Goal: Information Seeking & Learning: Learn about a topic

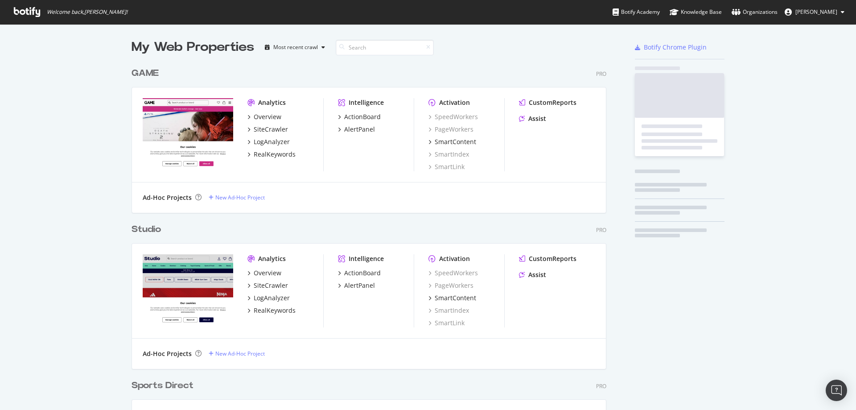
scroll to position [708, 475]
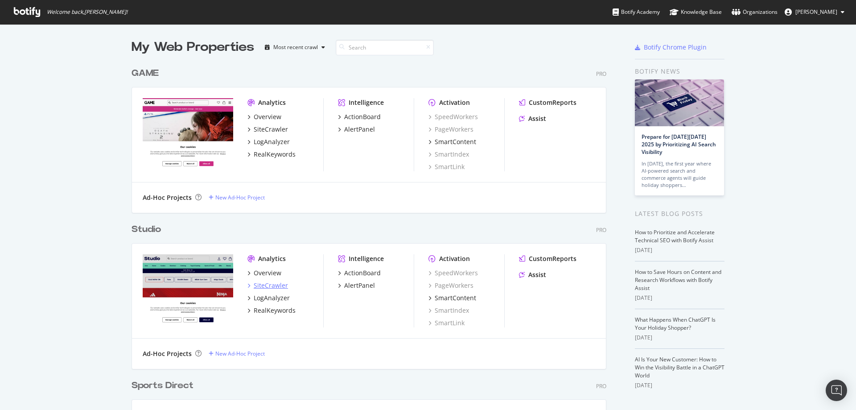
click at [274, 286] on div "SiteCrawler" at bounding box center [271, 285] width 34 height 9
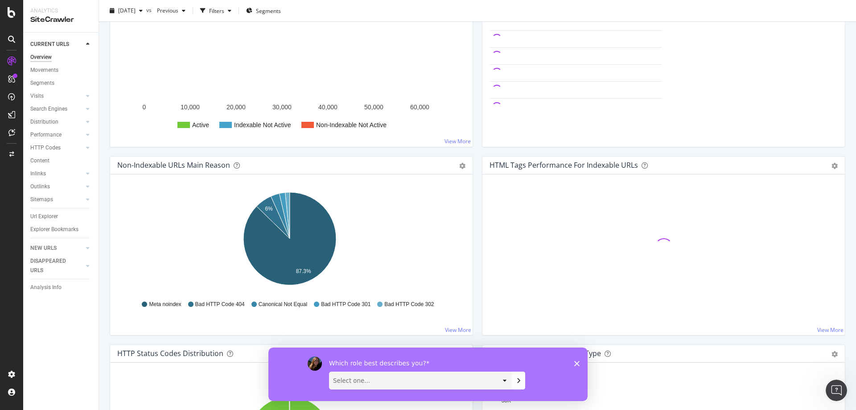
scroll to position [178, 0]
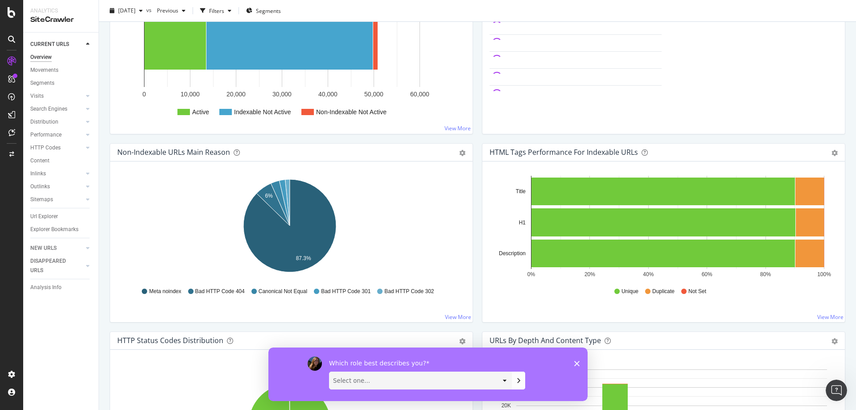
click at [578, 363] on polygon "Close survey" at bounding box center [576, 362] width 5 height 5
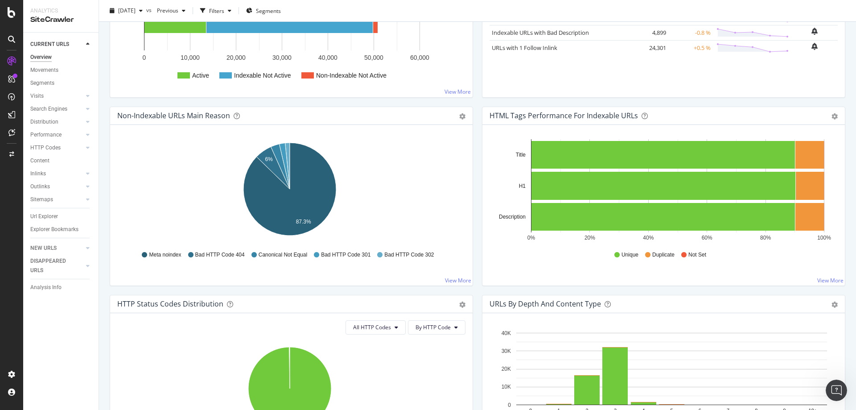
scroll to position [0, 0]
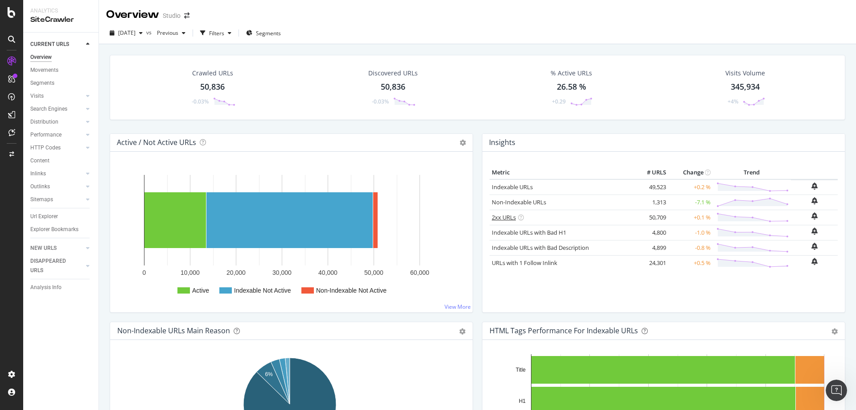
click at [505, 217] on link "2xx URLs" at bounding box center [504, 217] width 24 height 8
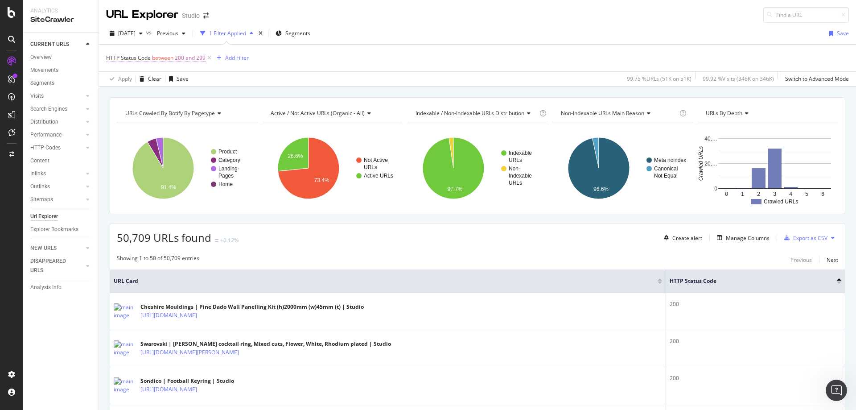
click at [173, 57] on span "between" at bounding box center [162, 58] width 21 height 8
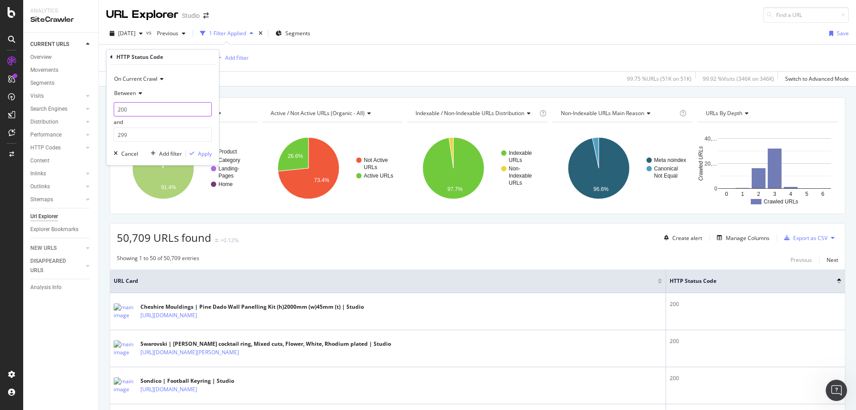
drag, startPoint x: 157, startPoint y: 108, endPoint x: 106, endPoint y: 105, distance: 51.8
click at [106, 105] on body "Analytics SiteCrawler CURRENT URLS Overview Movements Segments Visits Analysis …" at bounding box center [428, 205] width 856 height 410
type input "2"
type input "404"
drag, startPoint x: 119, startPoint y: 133, endPoint x: 86, endPoint y: 138, distance: 33.9
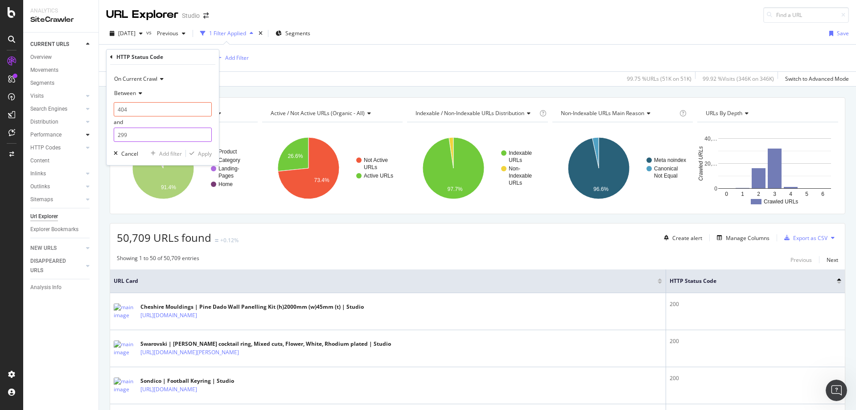
click at [86, 138] on body "Analytics SiteCrawler CURRENT URLS Overview Movements Segments Visits Analysis …" at bounding box center [428, 205] width 856 height 410
type input "2"
click at [135, 109] on input "404" at bounding box center [163, 109] width 98 height 14
click at [151, 132] on input "404" at bounding box center [163, 134] width 98 height 14
type input "40"
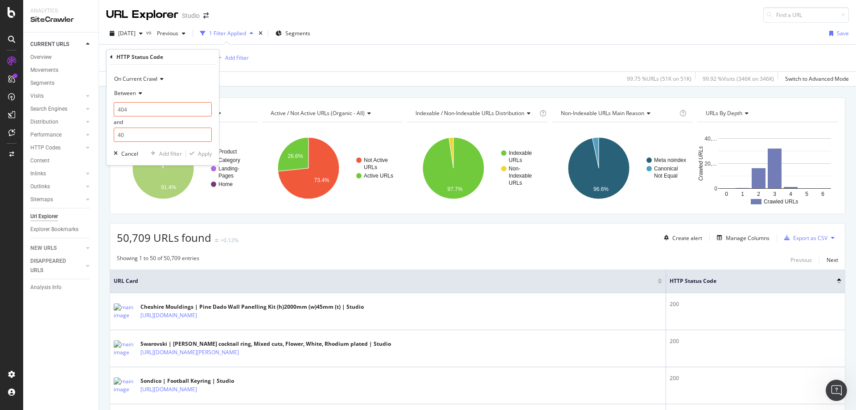
drag, startPoint x: 132, startPoint y: 93, endPoint x: 132, endPoint y: 99, distance: 6.7
click at [132, 96] on span "Between" at bounding box center [125, 93] width 22 height 8
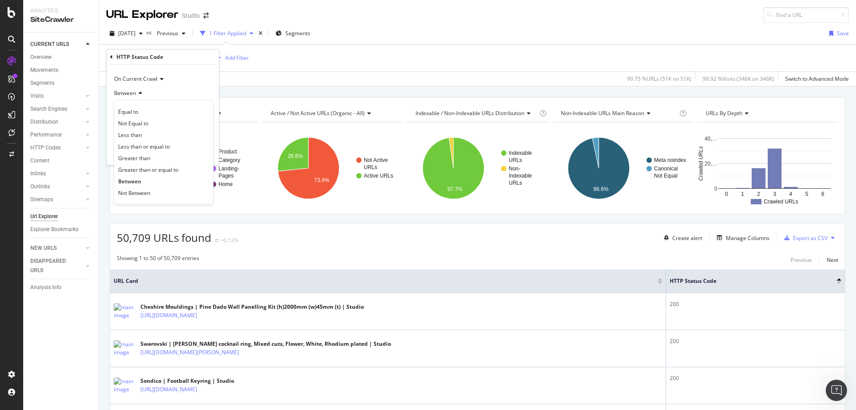
click at [160, 95] on div "Between" at bounding box center [163, 93] width 98 height 14
click at [138, 111] on input "404" at bounding box center [163, 109] width 98 height 14
type input "400"
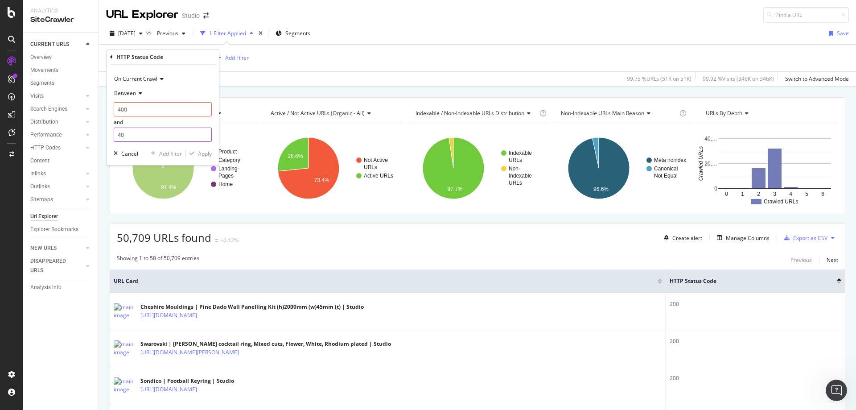
click at [126, 137] on input "40" at bounding box center [163, 134] width 98 height 14
type input "405"
click at [207, 158] on button "Apply" at bounding box center [199, 153] width 26 height 9
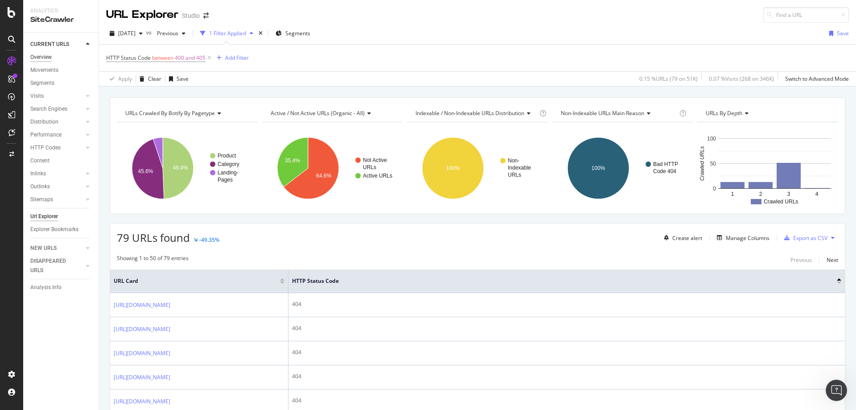
click at [49, 54] on div "Overview" at bounding box center [40, 57] width 21 height 9
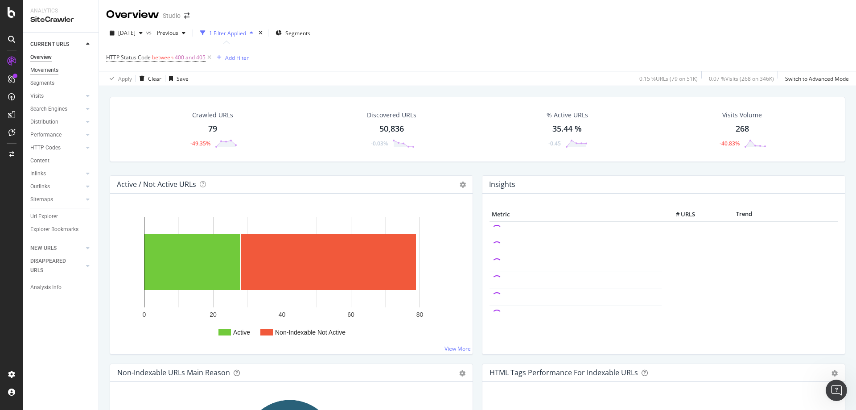
click at [48, 71] on div "Movements" at bounding box center [44, 70] width 28 height 9
click at [47, 86] on div "Segments" at bounding box center [42, 82] width 24 height 9
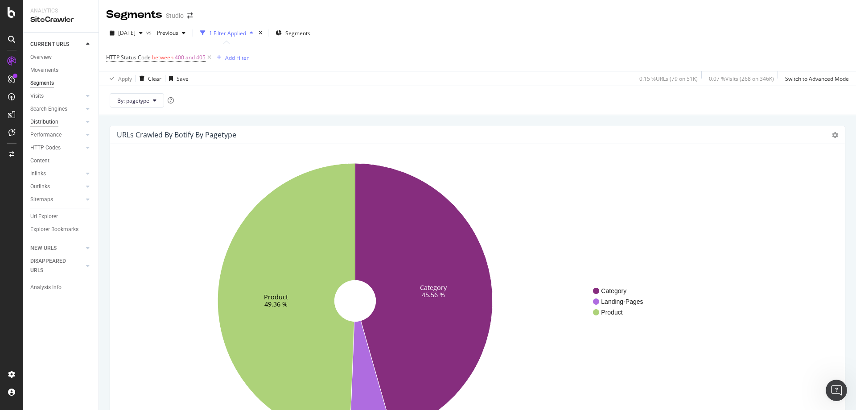
click at [48, 125] on div "Distribution" at bounding box center [44, 121] width 28 height 9
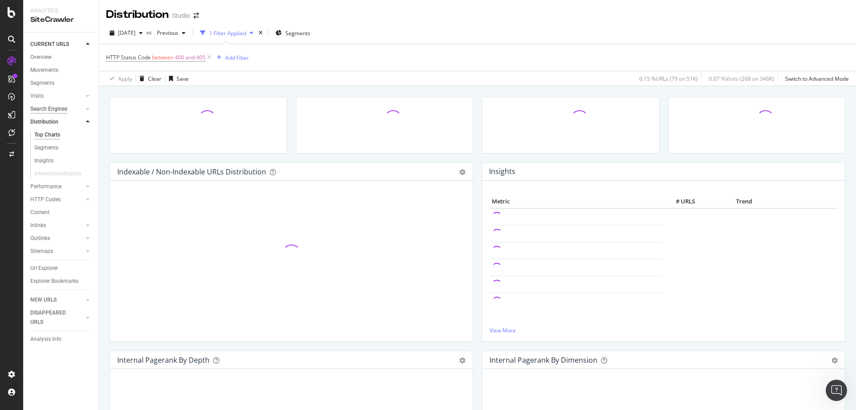
click at [53, 109] on div "Search Engines" at bounding box center [48, 108] width 37 height 9
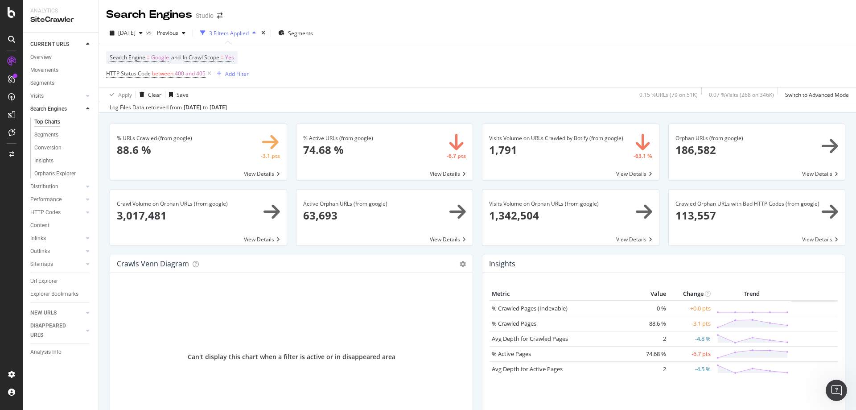
click at [678, 137] on span at bounding box center [757, 152] width 176 height 56
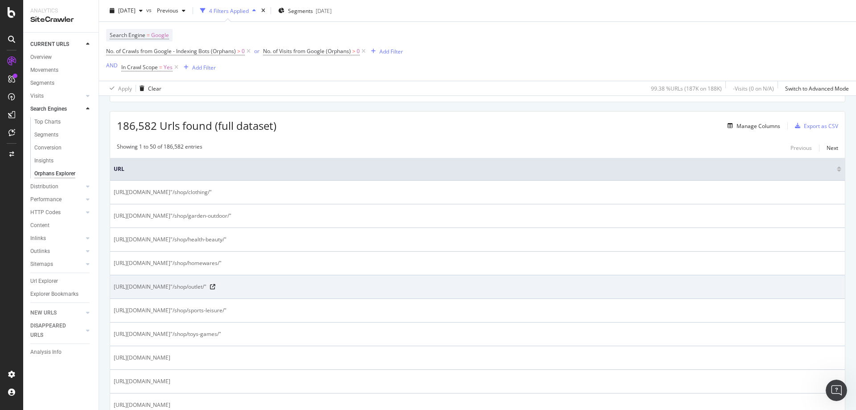
scroll to position [188, 0]
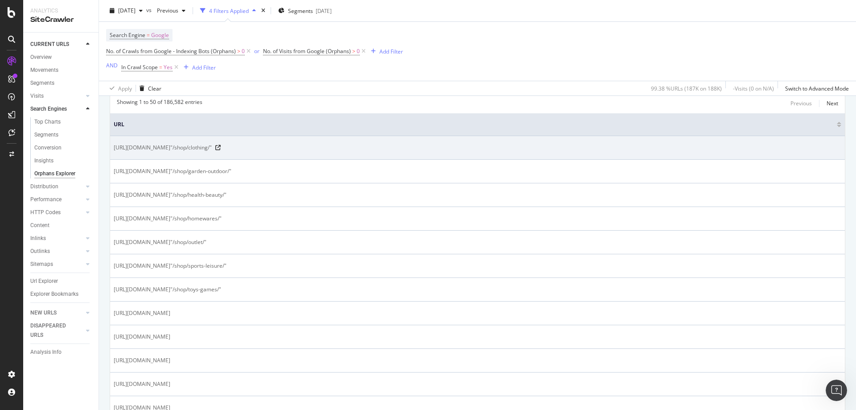
click at [223, 147] on div "https://www.studio.co.uk/"/shop/clothing/"" at bounding box center [477, 147] width 727 height 9
click at [221, 149] on icon at bounding box center [217, 147] width 5 height 5
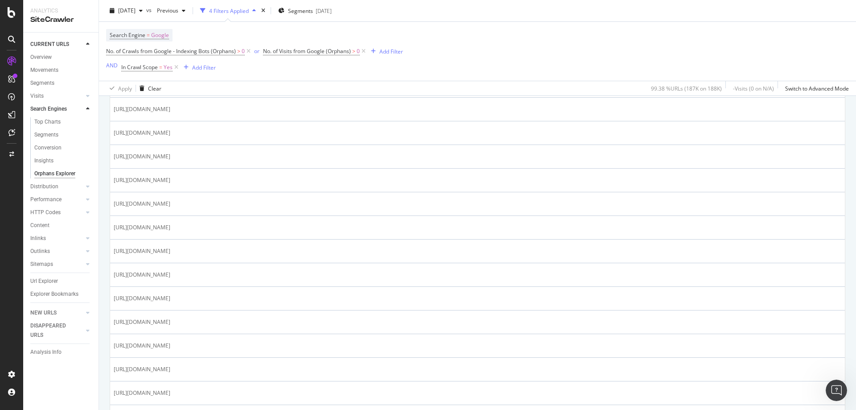
scroll to position [723, 0]
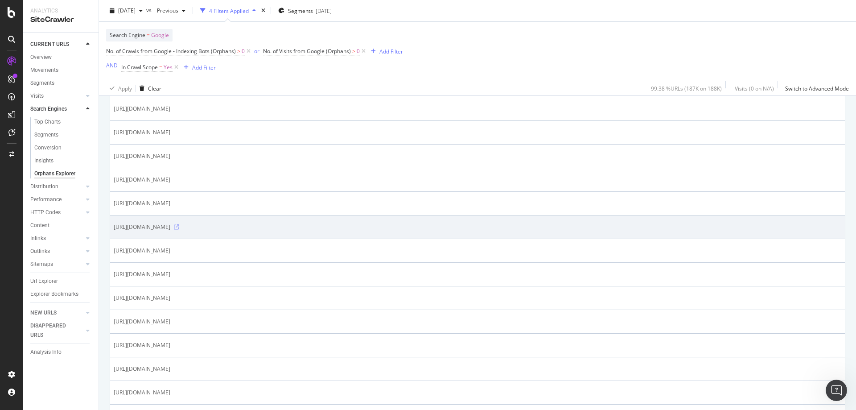
click at [179, 224] on icon at bounding box center [176, 226] width 5 height 5
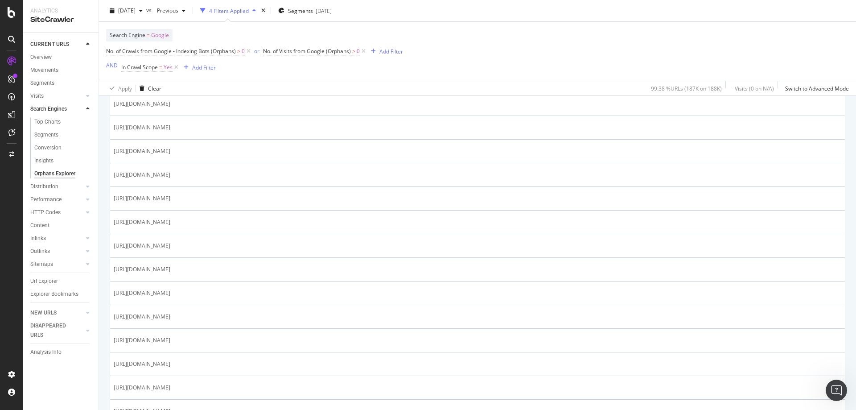
scroll to position [1147, 0]
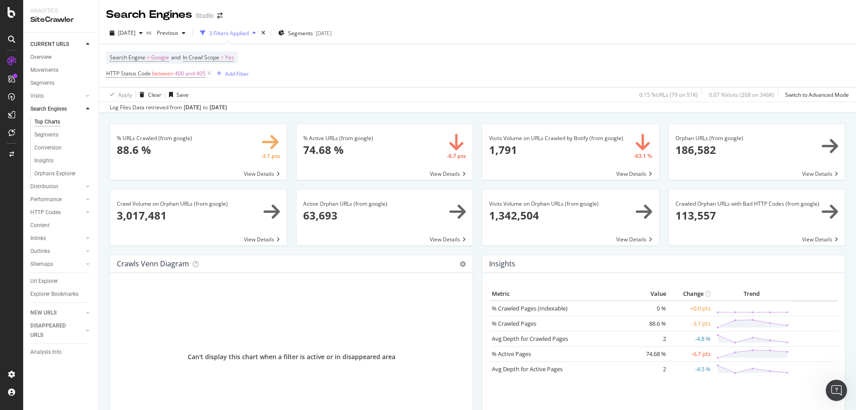
click at [50, 167] on div "Orphans Explorer" at bounding box center [64, 172] width 68 height 11
click at [51, 171] on div "Orphans Explorer" at bounding box center [54, 173] width 41 height 9
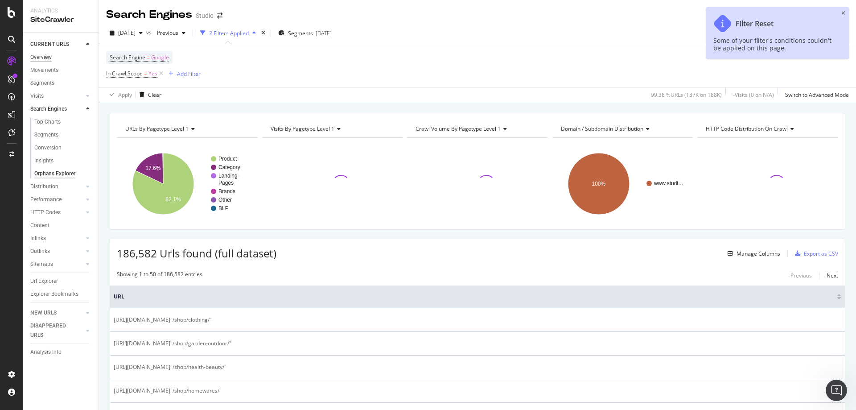
click at [43, 58] on div "Overview" at bounding box center [40, 57] width 21 height 9
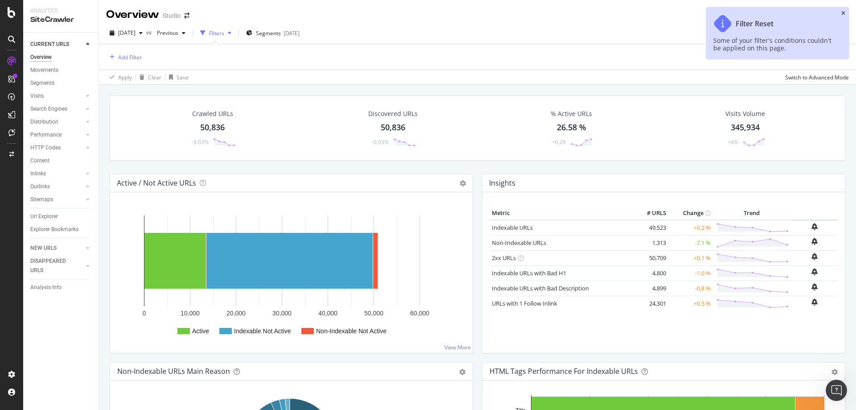
click at [841, 15] on icon "close toast" at bounding box center [843, 13] width 4 height 5
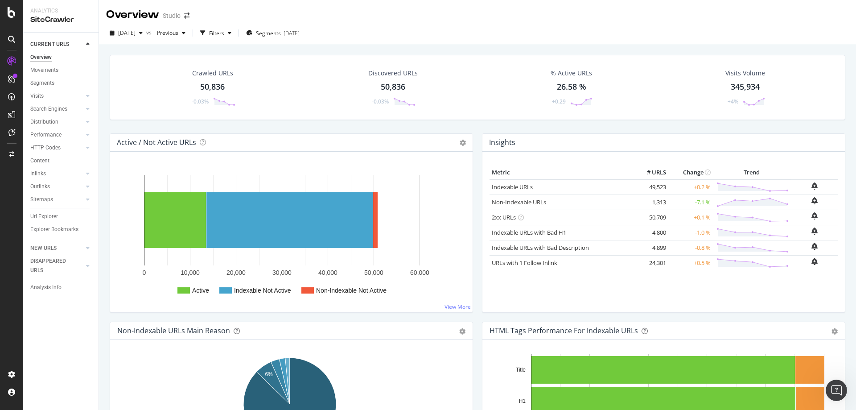
click at [514, 201] on link "Non-Indexable URLs" at bounding box center [519, 202] width 54 height 8
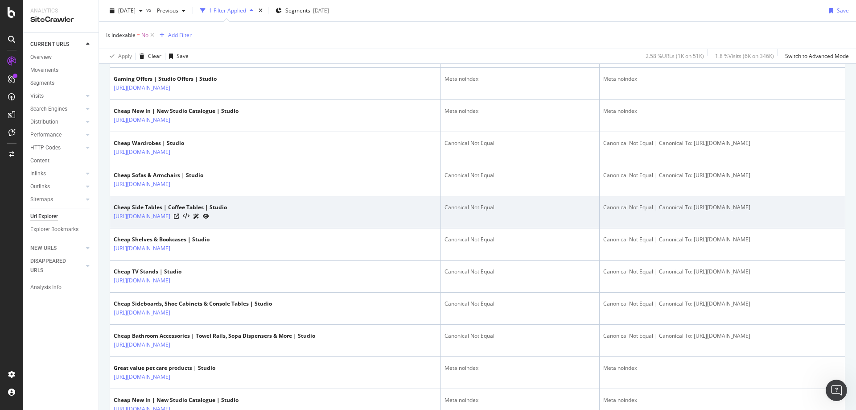
scroll to position [490, 0]
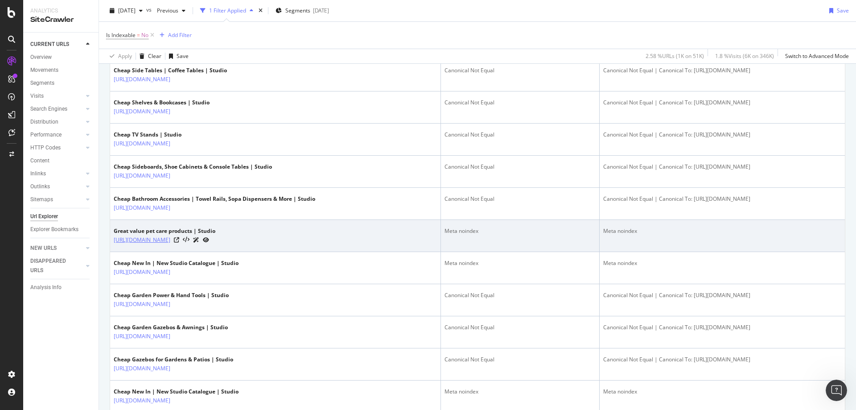
click at [170, 244] on link "[URL][DOMAIN_NAME]" at bounding box center [142, 239] width 57 height 9
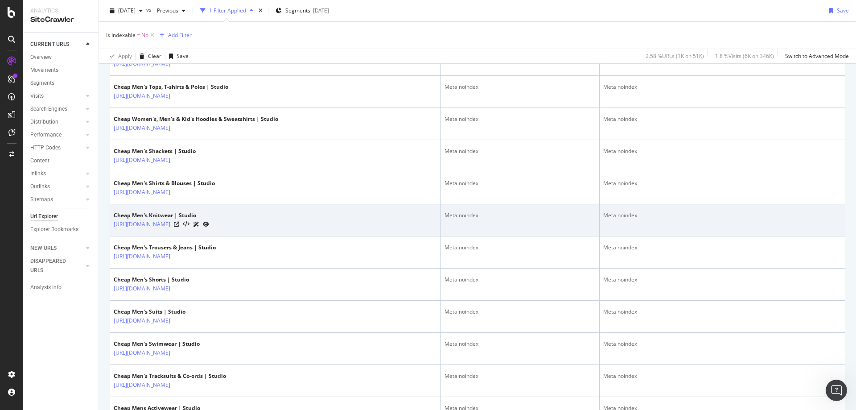
scroll to position [1203, 0]
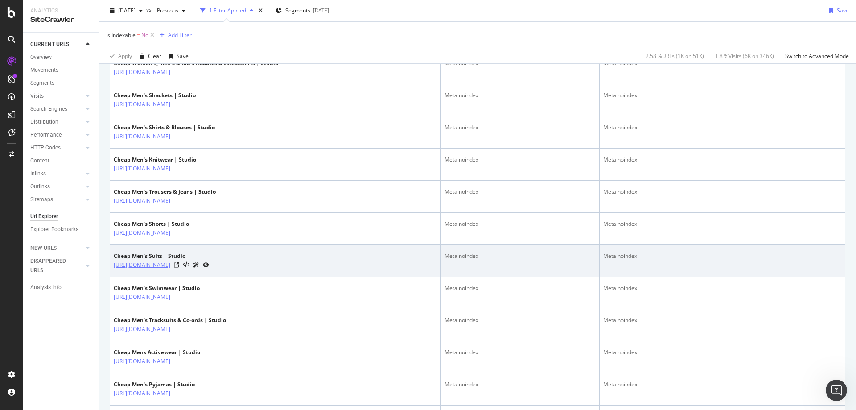
click at [170, 269] on link "https://www.studio.co.uk/shop/clothing/suits/mens" at bounding box center [142, 264] width 57 height 9
click at [179, 267] on icon at bounding box center [176, 264] width 5 height 5
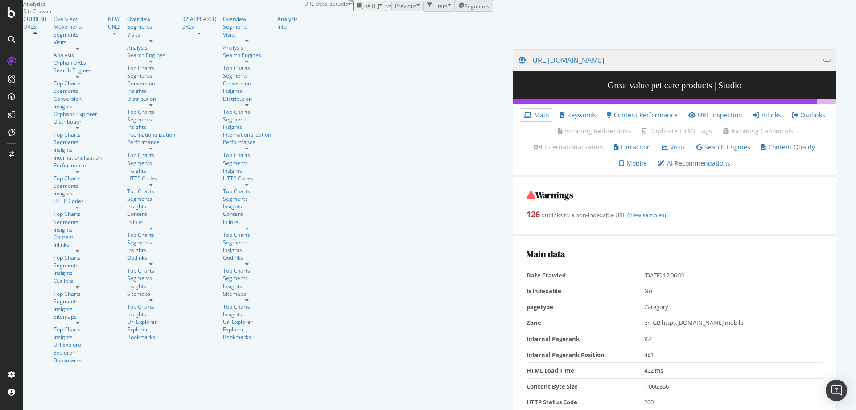
scroll to position [223, 0]
